Goal: Communication & Community: Answer question/provide support

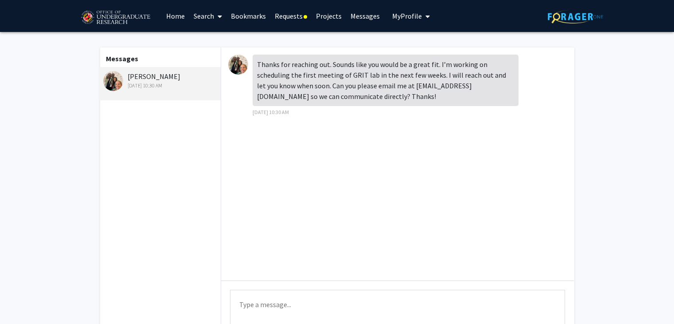
click at [279, 309] on textarea "Type a message" at bounding box center [397, 310] width 335 height 40
click at [391, 311] on textarea "Sure thing! Thank you for getting back to me!" at bounding box center [397, 310] width 335 height 40
click at [391, 309] on textarea "Sure thing! Thank you for getting back to me!" at bounding box center [397, 310] width 335 height 40
drag, startPoint x: 279, startPoint y: 308, endPoint x: 432, endPoint y: 306, distance: 153.0
click at [432, 306] on textarea "Sure thing! Thank you for getting back to me! I'll send you an email" at bounding box center [397, 310] width 335 height 40
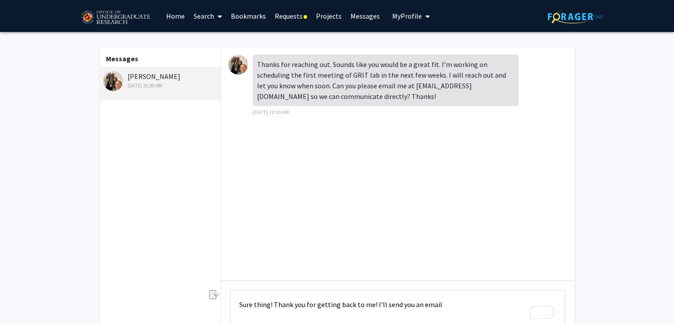
click at [432, 306] on textarea "Sure thing! Thank you for getting back to me! I'll send you an email" at bounding box center [397, 310] width 335 height 40
click at [450, 304] on textarea "Sure thing! Thank you for getting back to me! I'll send you an email" at bounding box center [397, 310] width 335 height 40
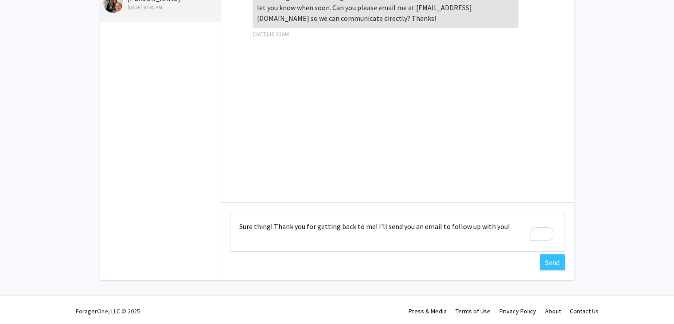
scroll to position [81, 0]
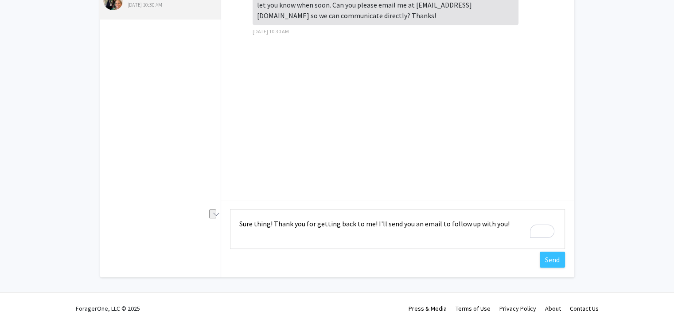
drag, startPoint x: 286, startPoint y: 301, endPoint x: 485, endPoint y: 259, distance: 203.5
click at [485, 259] on div "Type a message Sure thing! Thank you for getting back to me! I'll send you an e…" at bounding box center [397, 230] width 353 height 61
click at [442, 220] on textarea "Sure thing! Thank you for getting back to me! I'll send you an email to follow …" at bounding box center [397, 229] width 335 height 40
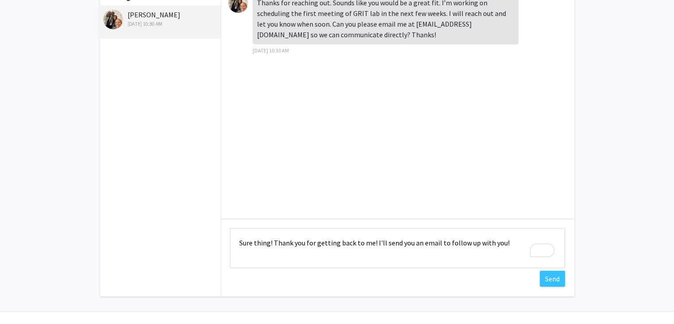
scroll to position [21, 0]
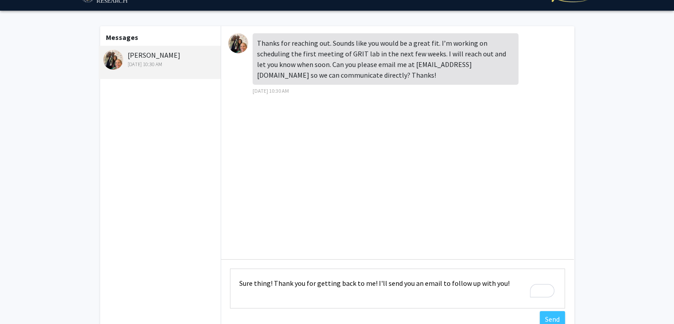
drag, startPoint x: 252, startPoint y: 282, endPoint x: 442, endPoint y: 291, distance: 189.5
click at [442, 291] on textarea "Sure thing! Thank you for getting back to me! I'll send you an email to follow …" at bounding box center [397, 288] width 335 height 40
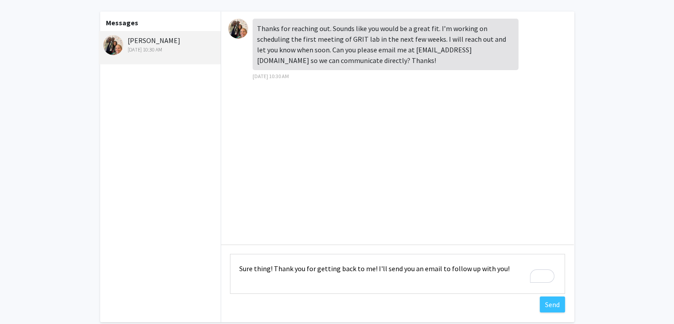
scroll to position [30, 0]
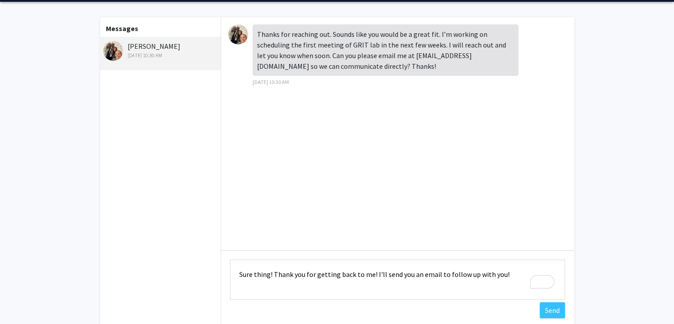
click at [504, 274] on textarea "Sure thing! Thank you for getting back to me! I'll send you an email to follow …" at bounding box center [397, 279] width 335 height 40
drag, startPoint x: 259, startPoint y: 272, endPoint x: 385, endPoint y: 283, distance: 126.8
click at [385, 283] on textarea "Sure thing! Thank you for getting back to me! I'll send you an email to follow …" at bounding box center [397, 279] width 335 height 40
click at [387, 270] on textarea "Sure thing! Thank you for getting back to me! I'll send you an email to follow …" at bounding box center [397, 279] width 335 height 40
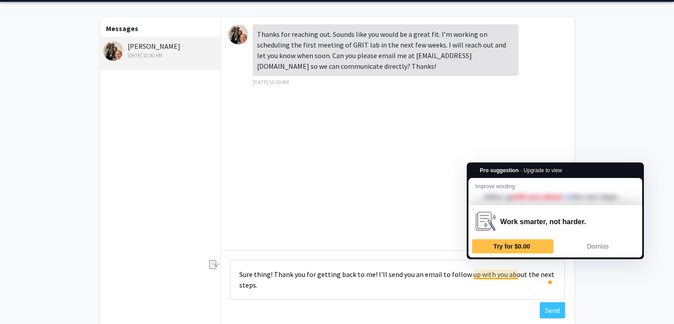
drag, startPoint x: 520, startPoint y: 276, endPoint x: 474, endPoint y: 278, distance: 45.7
click at [474, 278] on textarea "Sure thing! Thank you for getting back to me! I'll send you an email to follow …" at bounding box center [397, 279] width 335 height 40
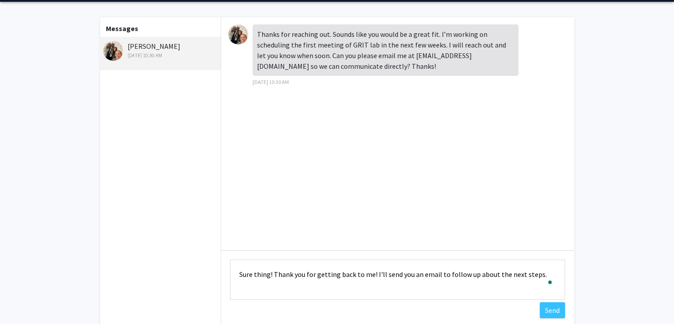
click at [392, 274] on textarea "Sure thing! Thank you for getting back to me! I'll send you an email to follow …" at bounding box center [397, 279] width 335 height 40
click at [485, 275] on textarea "Sure thing! Thank you for getting back to me! I'll send you an email to follow …" at bounding box center [397, 279] width 335 height 40
click at [395, 273] on textarea "Sure thing! Thank you for getting back to me! I'll send you an email [DATE] the…" at bounding box center [397, 279] width 335 height 40
click at [406, 275] on textarea "Sure thing! Thank you for getting back to me! I'll send you an email [DATE] the…" at bounding box center [397, 279] width 335 height 40
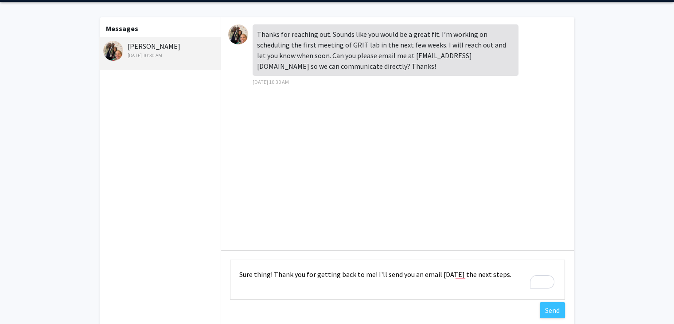
click at [406, 275] on textarea "Sure thing! Thank you for getting back to me! I'll send you an email [DATE] the…" at bounding box center [397, 279] width 335 height 40
click at [449, 274] on textarea "Sure thing! Thank you for getting back to me! I'll send you an email [DATE] the…" at bounding box center [397, 279] width 335 height 40
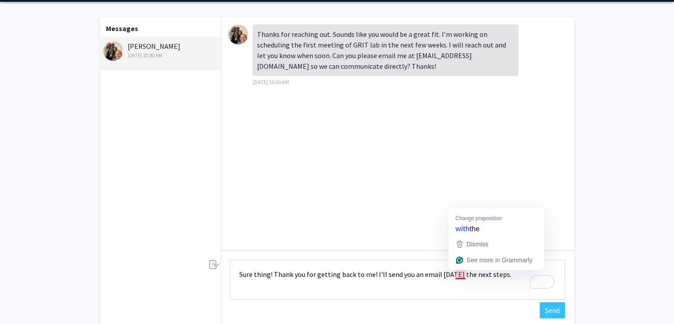
drag, startPoint x: 457, startPoint y: 274, endPoint x: 497, endPoint y: 274, distance: 39.5
click at [497, 274] on textarea "Sure thing! Thank you for getting back to me! I'll send you an email [DATE] the…" at bounding box center [397, 279] width 335 height 40
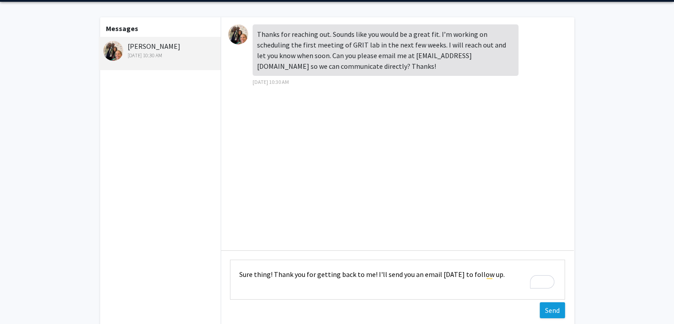
type textarea "Sure thing! Thank you for getting back to me! I'll send you an email [DATE] to …"
click at [556, 314] on button "Send" at bounding box center [552, 310] width 25 height 16
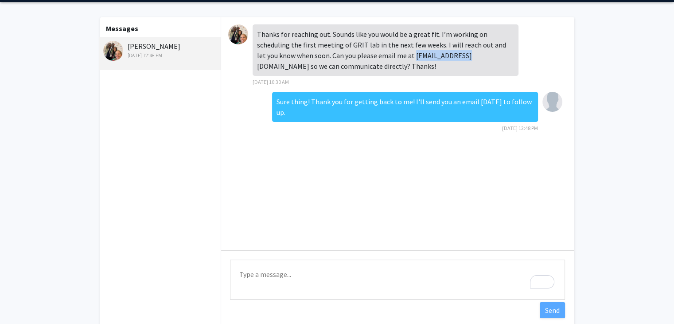
drag, startPoint x: 405, startPoint y: 57, endPoint x: 454, endPoint y: 58, distance: 49.7
click at [454, 58] on div "Thanks for reaching out. Sounds like you would be a great fit. I’m working on s…" at bounding box center [386, 49] width 266 height 51
copy div "[EMAIL_ADDRESS][DOMAIN_NAME]"
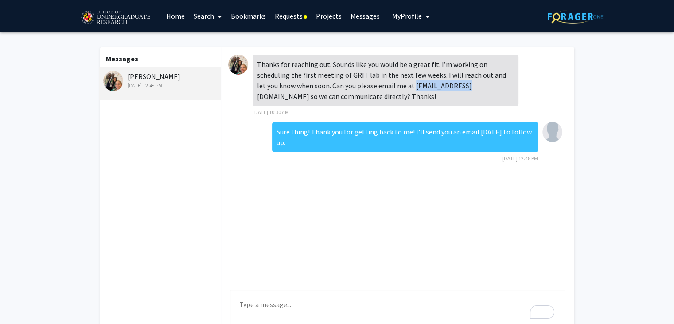
click at [287, 15] on link "Requests" at bounding box center [290, 15] width 41 height 31
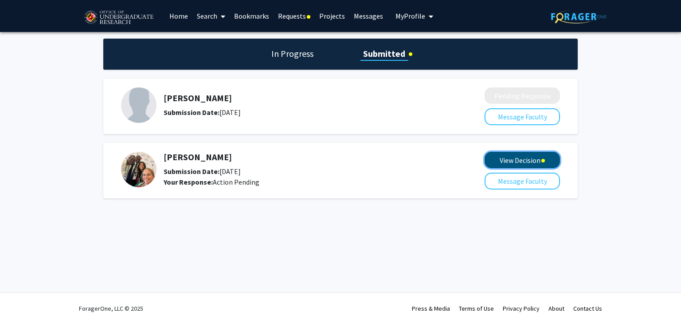
click at [504, 159] on button "View Decision" at bounding box center [522, 160] width 75 height 16
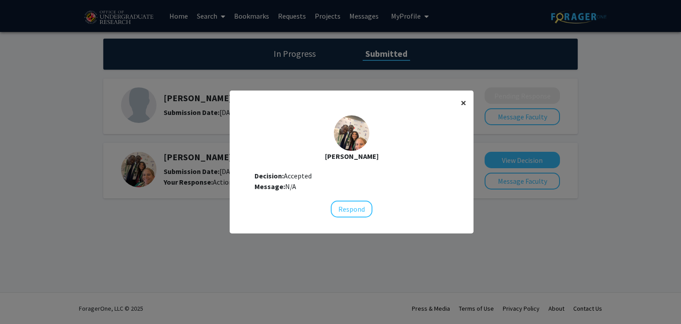
click at [461, 109] on span "×" at bounding box center [464, 103] width 6 height 14
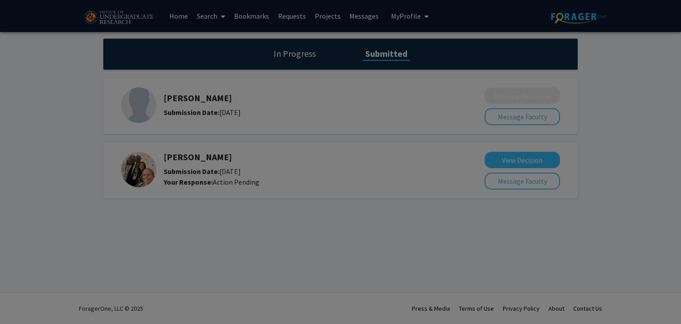
click at [461, 103] on div "[PERSON_NAME] Decision: Accepted Message: N/A Respond" at bounding box center [352, 92] width 244 height 116
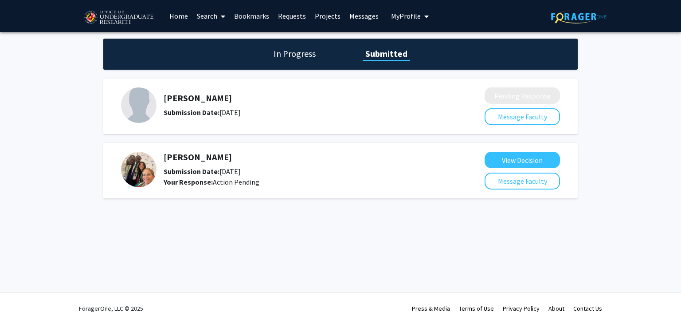
click at [191, 164] on div "[PERSON_NAME] Submission Date: [DATE] Your Response: Action Pending" at bounding box center [301, 169] width 274 height 35
click at [188, 164] on div "[PERSON_NAME] Submission Date: [DATE] Your Response: Action Pending" at bounding box center [301, 169] width 274 height 35
click at [187, 164] on div "[PERSON_NAME] Submission Date: [DATE] Your Response: Action Pending" at bounding box center [301, 169] width 274 height 35
click at [165, 150] on div "[PERSON_NAME] Submission Date: [DATE] Your Response: Action Pending View Decisi…" at bounding box center [340, 170] width 474 height 55
click at [168, 160] on h5 "[PERSON_NAME]" at bounding box center [301, 157] width 274 height 11
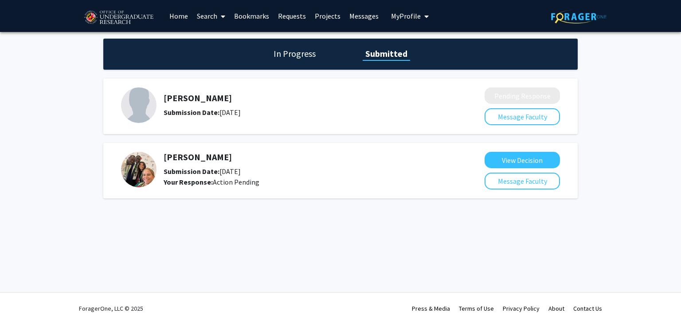
click at [534, 193] on div "[PERSON_NAME] Submission Date: [DATE] Your Response: Action Pending View Decisi…" at bounding box center [340, 170] width 474 height 55
click at [528, 181] on button "Message Faculty" at bounding box center [522, 180] width 75 height 17
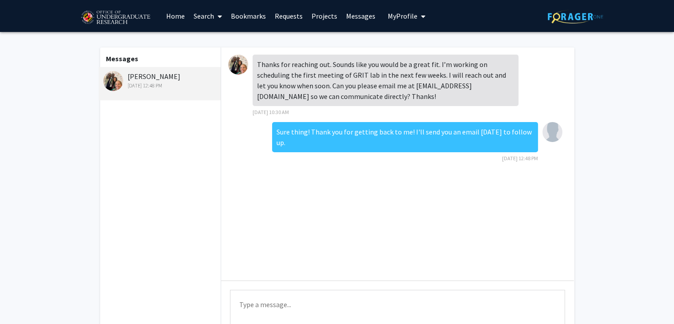
click at [251, 13] on link "Bookmarks" at bounding box center [249, 15] width 44 height 31
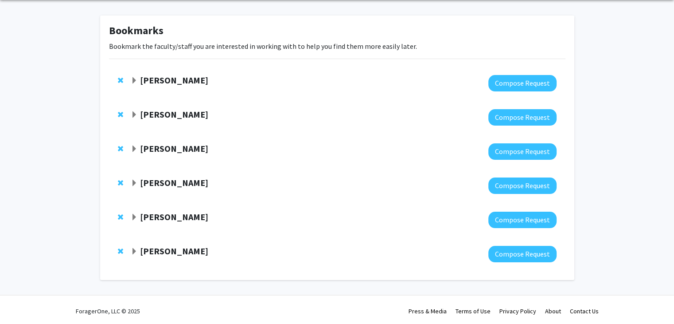
scroll to position [35, 0]
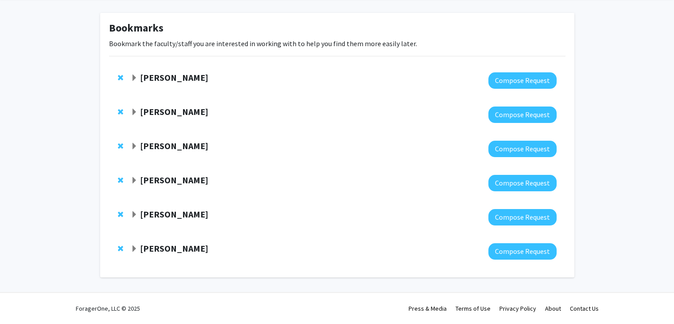
click at [156, 247] on strong "[PERSON_NAME]" at bounding box center [174, 248] width 68 height 11
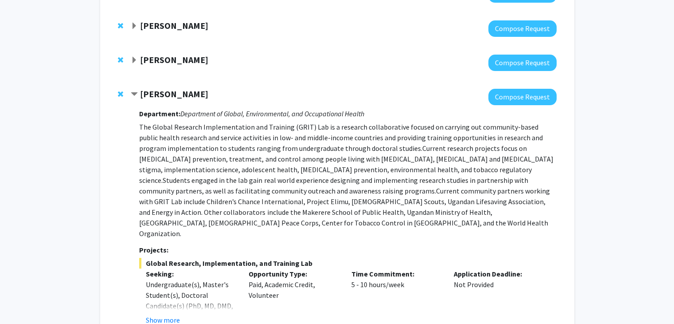
scroll to position [203, 0]
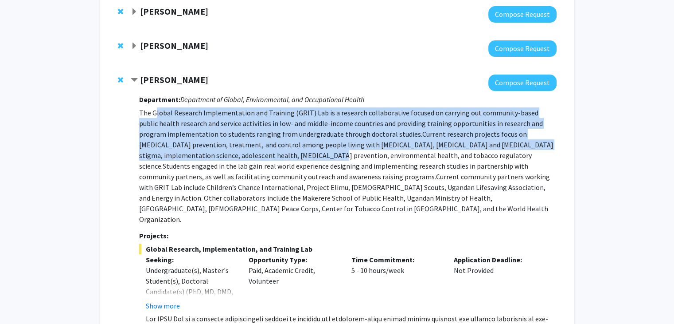
drag, startPoint x: 156, startPoint y: 116, endPoint x: 266, endPoint y: 155, distance: 116.9
click at [266, 155] on p "The Global Research Implementation and Training (GRIT) Lab is a research collab…" at bounding box center [347, 165] width 417 height 117
click at [266, 155] on span "Current research projects focus on [MEDICAL_DATA] prevention, treatment, and co…" at bounding box center [346, 149] width 414 height 41
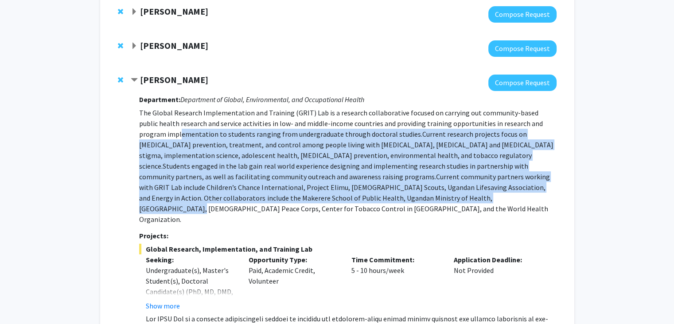
drag, startPoint x: 154, startPoint y: 129, endPoint x: 252, endPoint y: 195, distance: 118.0
click at [252, 195] on p "The Global Research Implementation and Training (GRIT) Lab is a research collab…" at bounding box center [347, 165] width 417 height 117
click at [252, 195] on span "Current community partners working with GRIT Lab include Children’s Chance Inte…" at bounding box center [344, 197] width 411 height 51
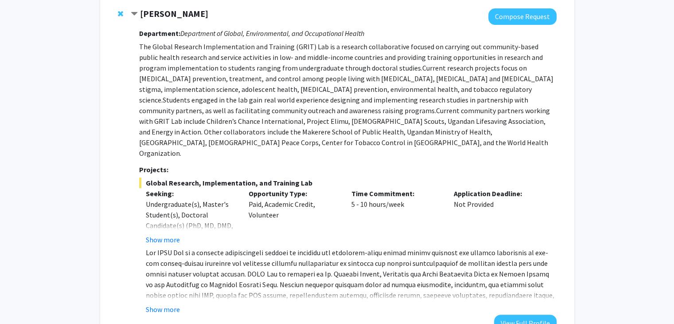
scroll to position [319, 0]
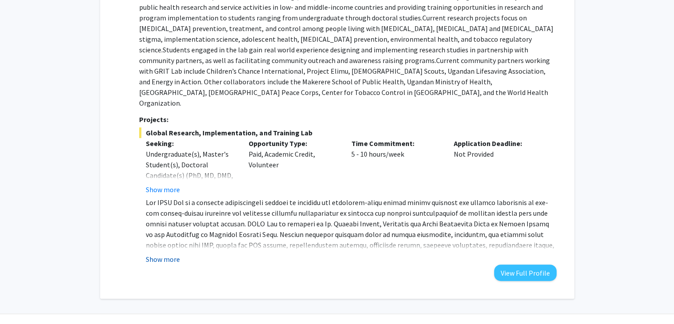
click at [173, 254] on button "Show more" at bounding box center [163, 259] width 34 height 11
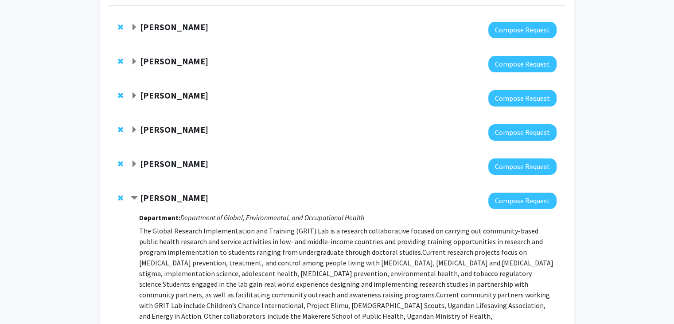
scroll to position [0, 0]
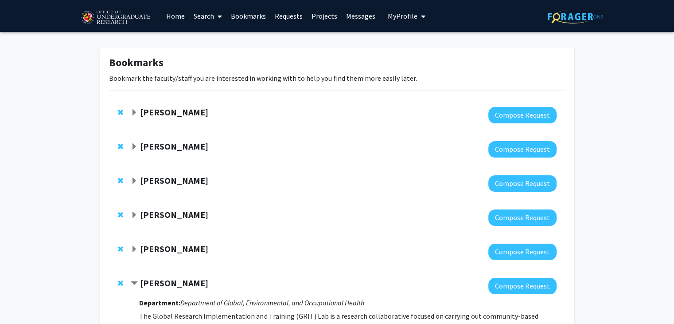
click at [298, 18] on link "Requests" at bounding box center [288, 15] width 37 height 31
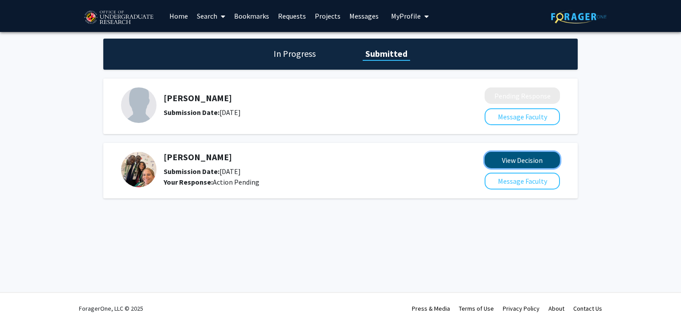
click at [505, 156] on button "View Decision" at bounding box center [522, 160] width 75 height 16
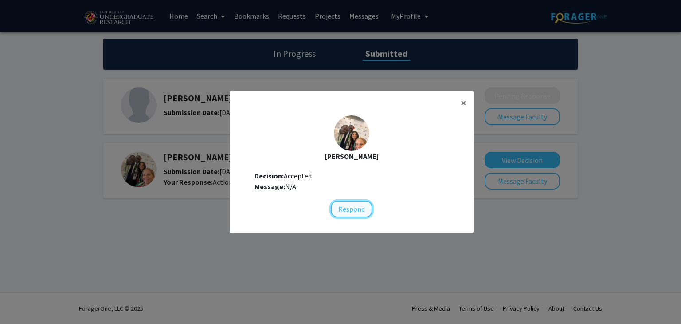
click at [345, 213] on button "Respond" at bounding box center [352, 208] width 42 height 17
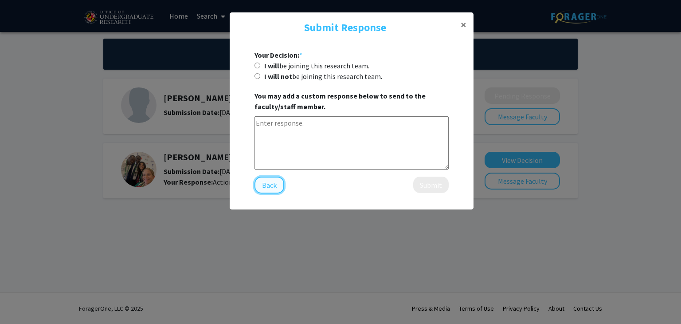
click at [273, 187] on button "Back" at bounding box center [269, 184] width 30 height 17
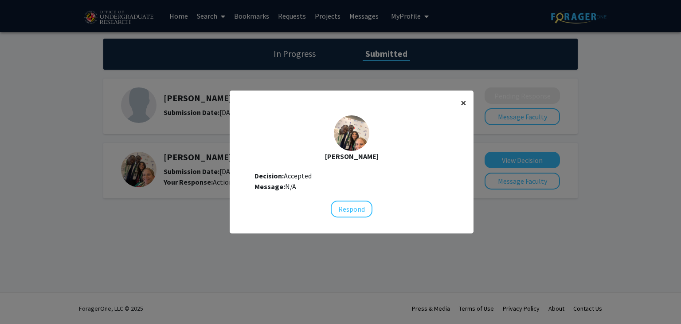
click at [466, 104] on button "×" at bounding box center [464, 102] width 20 height 25
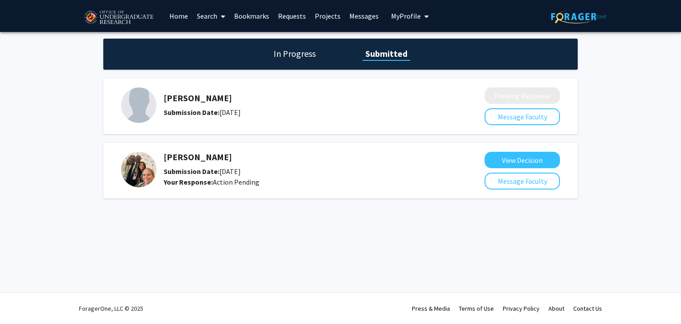
click at [312, 53] on h1 "In Progress" at bounding box center [294, 53] width 47 height 12
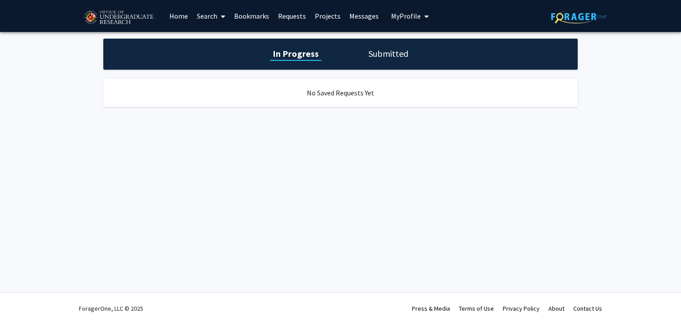
click at [369, 52] on h1 "Submitted" at bounding box center [388, 53] width 45 height 12
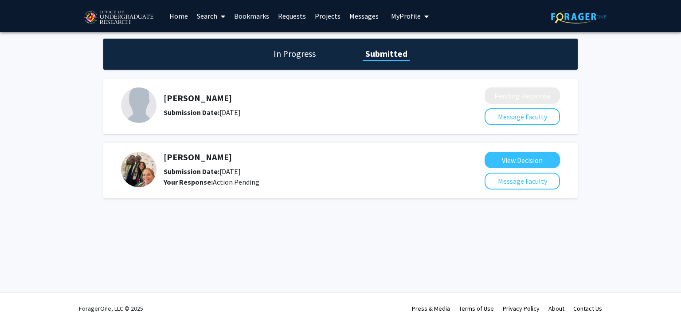
click at [194, 101] on h5 "[PERSON_NAME]" at bounding box center [301, 98] width 274 height 11
click at [137, 102] on img at bounding box center [138, 104] width 35 height 35
click at [172, 98] on h5 "[PERSON_NAME]" at bounding box center [301, 98] width 274 height 11
click at [407, 24] on button "My Profile" at bounding box center [409, 16] width 43 height 32
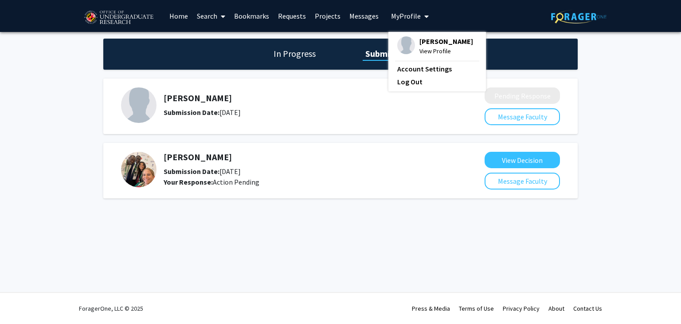
click at [430, 50] on span "View Profile" at bounding box center [446, 51] width 54 height 10
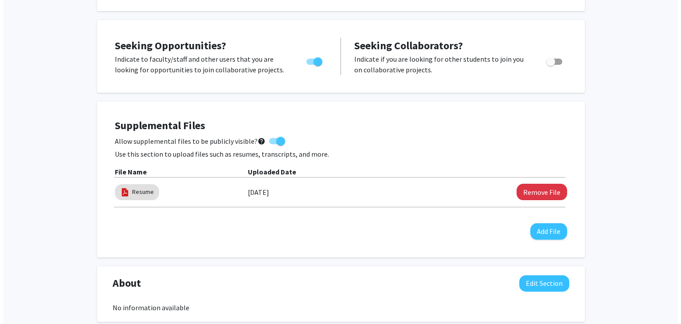
scroll to position [162, 0]
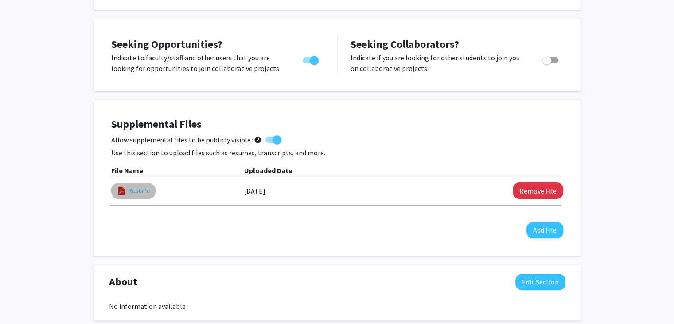
click at [133, 189] on link "Resume" at bounding box center [140, 190] width 22 height 9
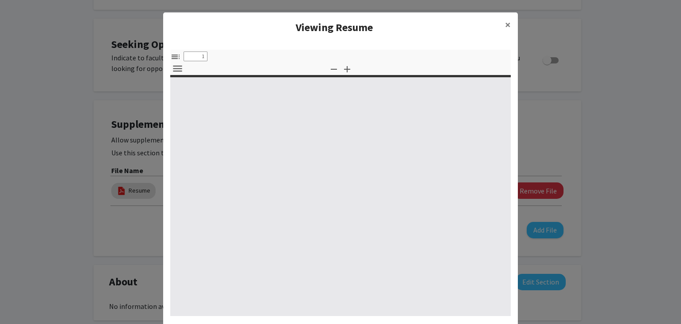
select select "custom"
type input "0"
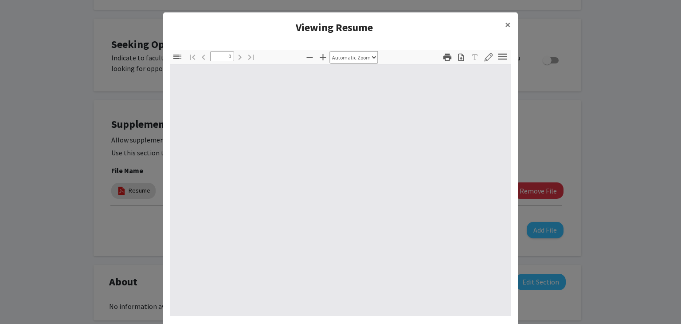
select select "custom"
type input "1"
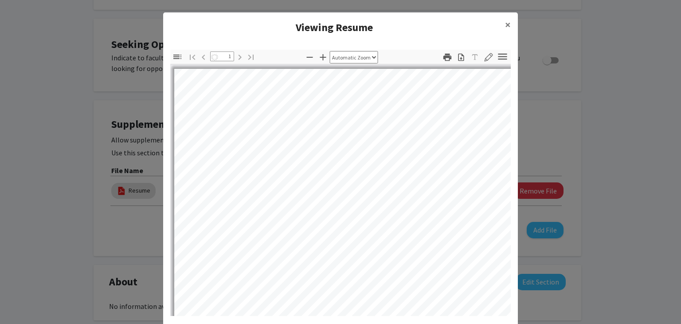
select select "auto"
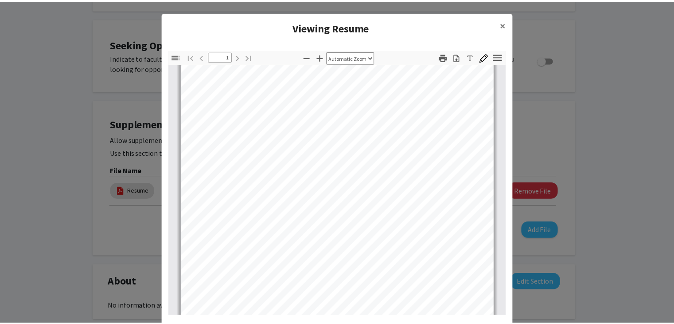
scroll to position [12, 0]
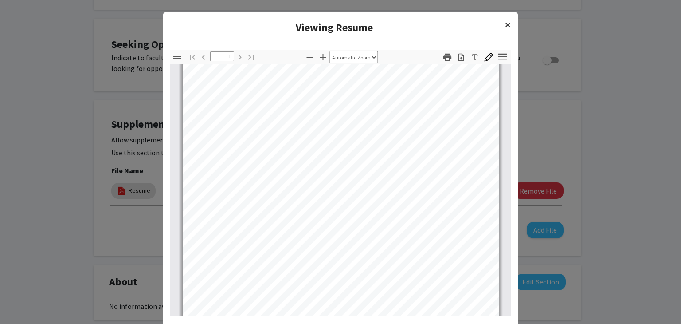
click at [506, 28] on span "×" at bounding box center [508, 25] width 6 height 14
